Goal: Check status: Check status

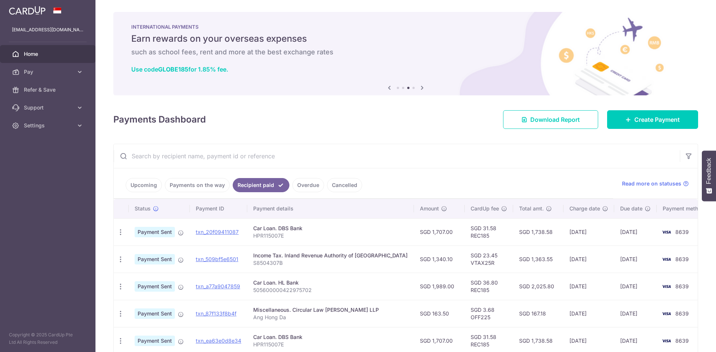
click at [305, 178] on link "Overdue" at bounding box center [308, 185] width 32 height 14
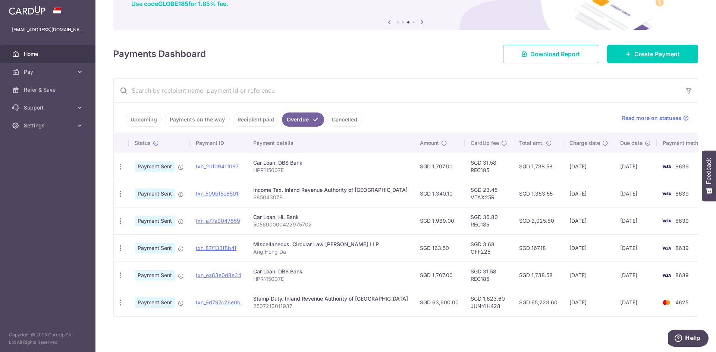
click at [259, 118] on link "Recipient paid" at bounding box center [256, 120] width 46 height 14
